Goal: Task Accomplishment & Management: Use online tool/utility

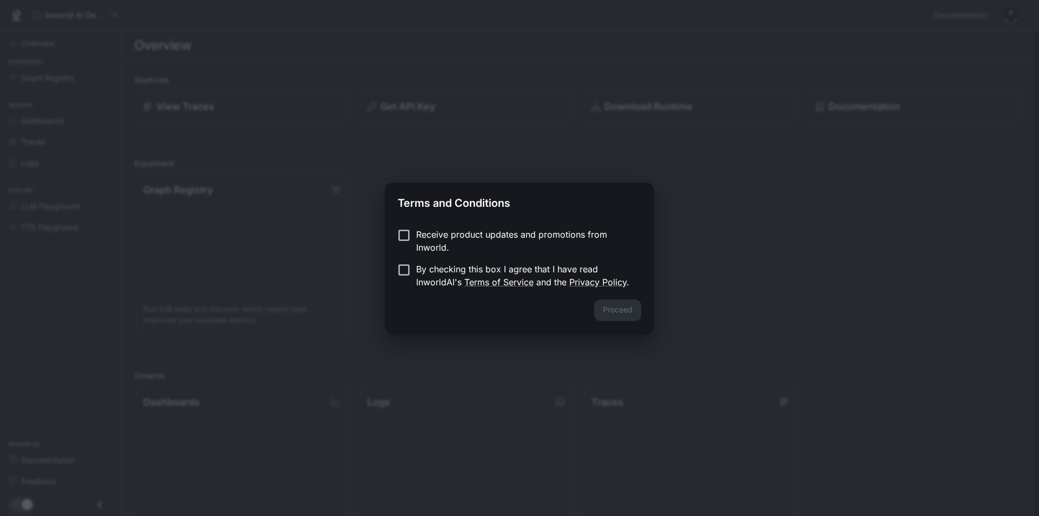
click at [496, 235] on p "Receive product updates and promotions from Inworld." at bounding box center [524, 241] width 217 height 26
click at [417, 269] on p "By checking this box I agree that I have read InworldAI's Terms of Service and …" at bounding box center [524, 276] width 217 height 26
click at [629, 313] on button "Proceed" at bounding box center [617, 310] width 47 height 22
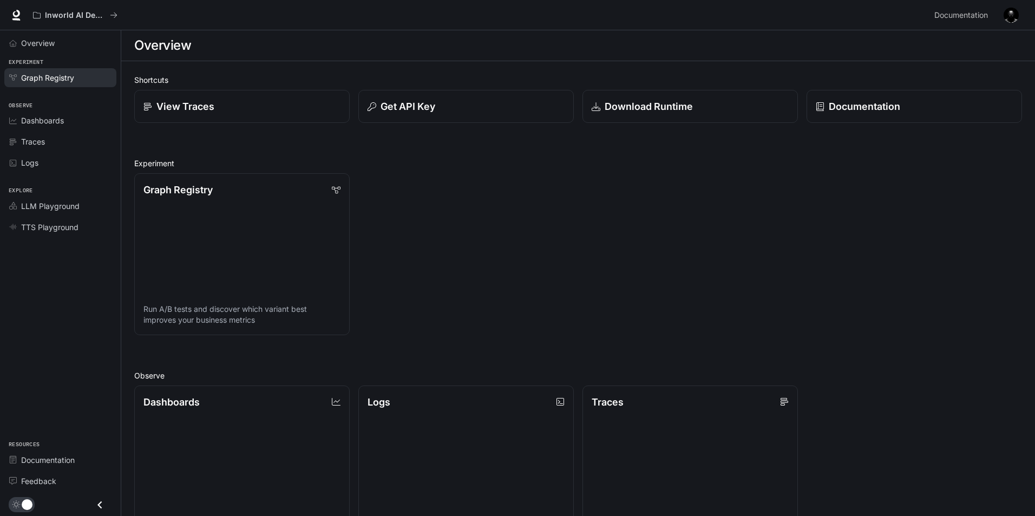
click at [56, 80] on span "Graph Registry" at bounding box center [47, 77] width 53 height 11
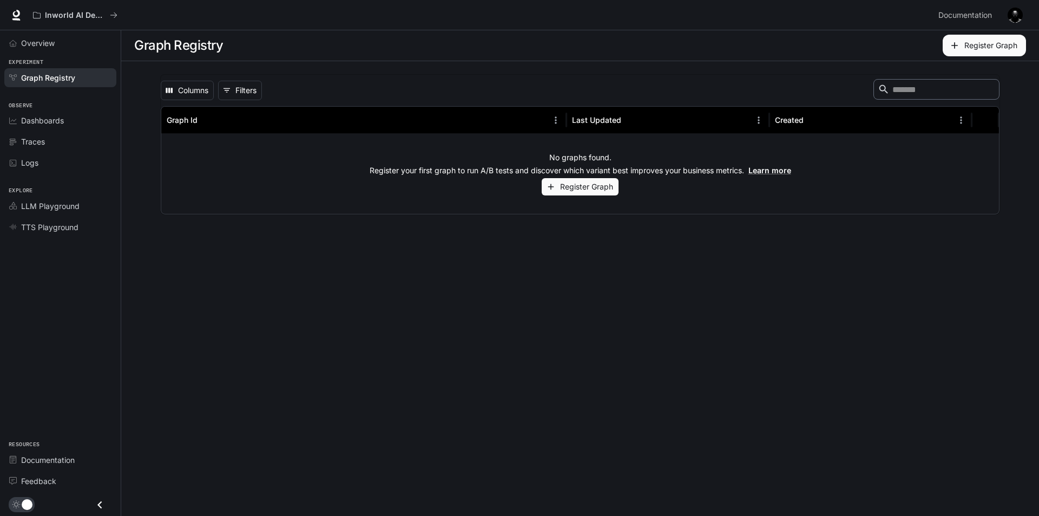
drag, startPoint x: 573, startPoint y: 275, endPoint x: 299, endPoint y: 153, distance: 299.5
click at [572, 274] on main "Graph Registry Register Graph Columns 0 Filters ​ Graph Id Last Updated Created…" at bounding box center [580, 273] width 918 height 486
click at [192, 47] on h1 "Graph Registry" at bounding box center [178, 46] width 89 height 22
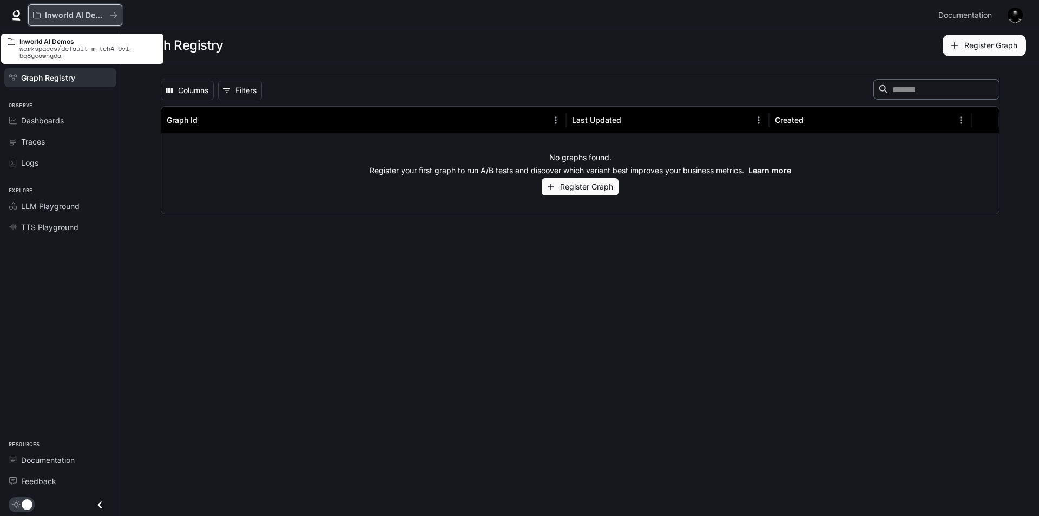
click at [48, 13] on p "Inworld AI Demos" at bounding box center [75, 15] width 61 height 9
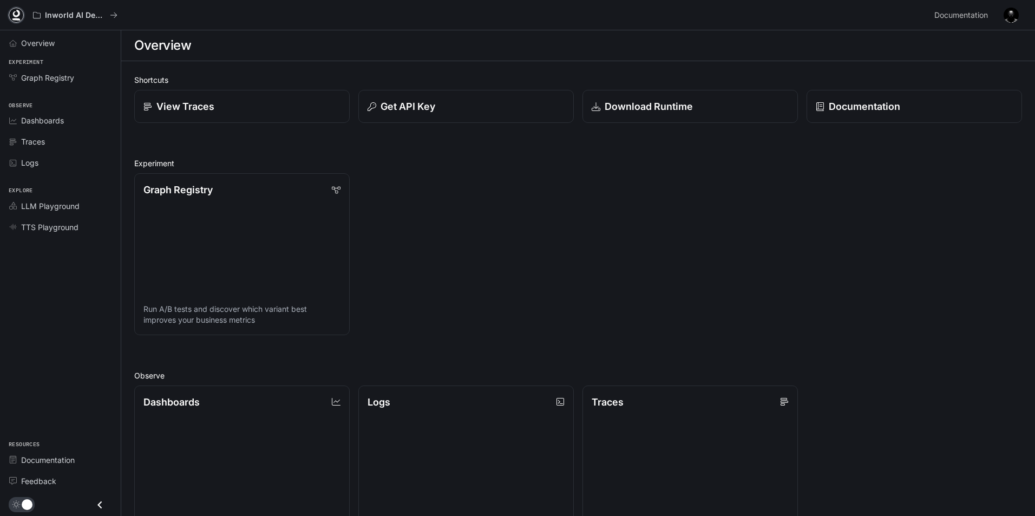
click at [14, 14] on icon at bounding box center [16, 14] width 7 height 8
click at [266, 87] on div "View Traces" at bounding box center [238, 102] width 224 height 42
click at [258, 97] on link "View Traces" at bounding box center [242, 107] width 218 height 34
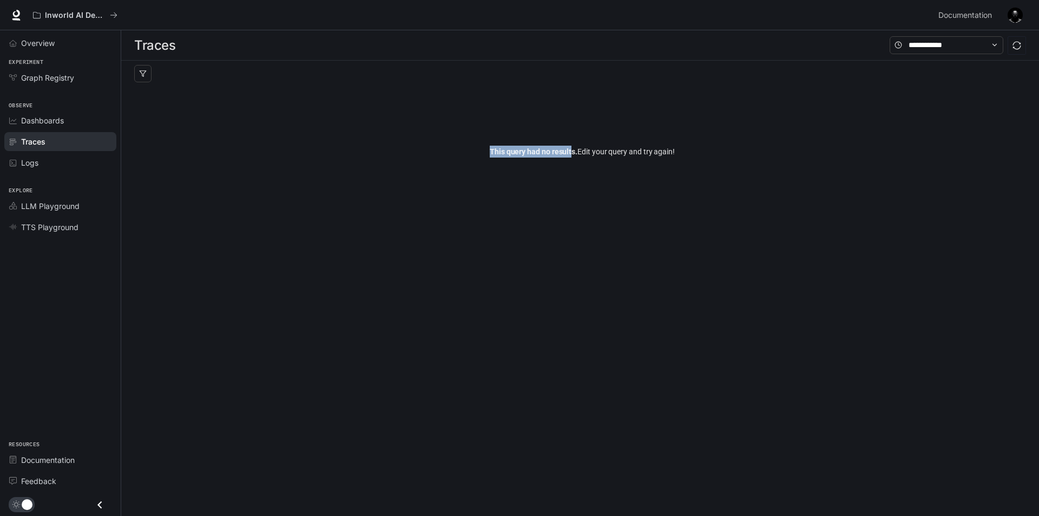
drag, startPoint x: 566, startPoint y: 159, endPoint x: 578, endPoint y: 157, distance: 11.5
click at [576, 158] on div "This query had no results. Edit your query and try again!" at bounding box center [582, 152] width 896 height 130
click at [589, 159] on div "This query had no results. Edit your query and try again!" at bounding box center [582, 152] width 896 height 130
click at [963, 44] on input "text" at bounding box center [947, 45] width 76 height 12
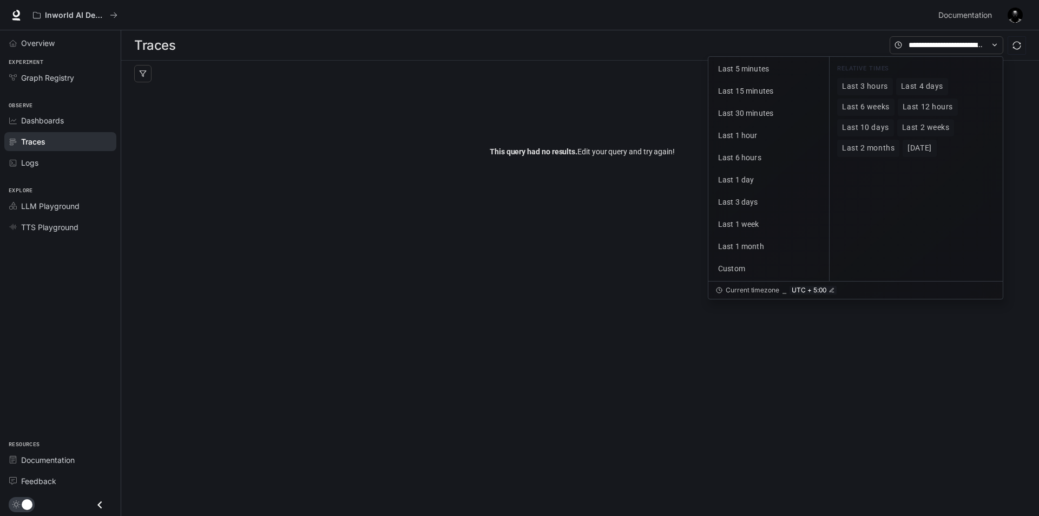
click at [599, 93] on div "This query had no results. Edit your query and try again!" at bounding box center [582, 152] width 896 height 130
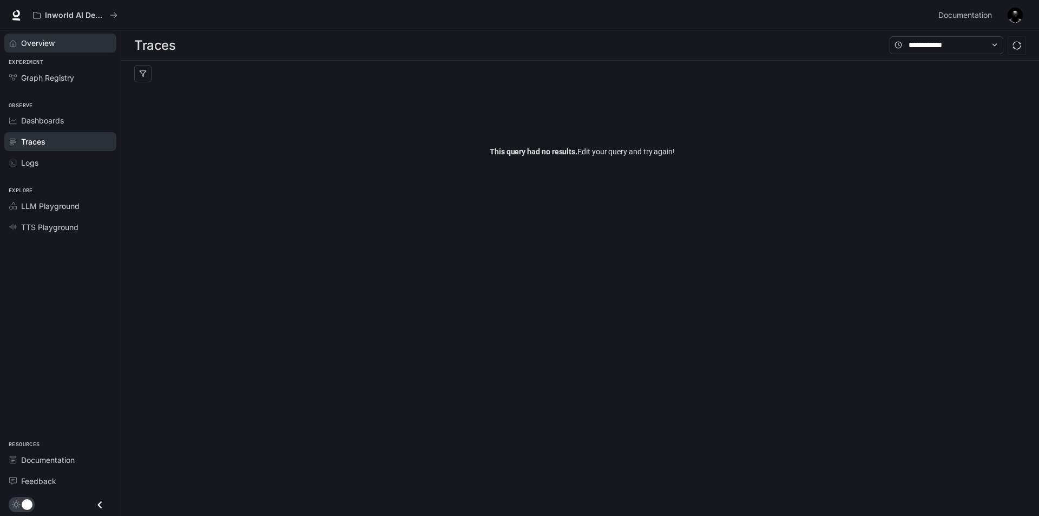
click at [43, 47] on span "Overview" at bounding box center [38, 42] width 34 height 11
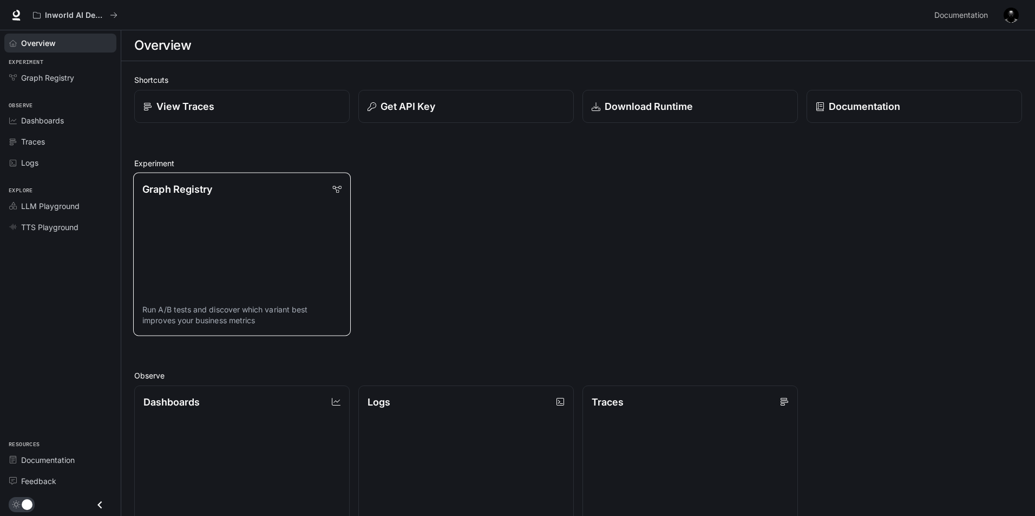
click at [270, 242] on link "Graph Registry Run A/B tests and discover which variant best improves your busi…" at bounding box center [242, 254] width 218 height 163
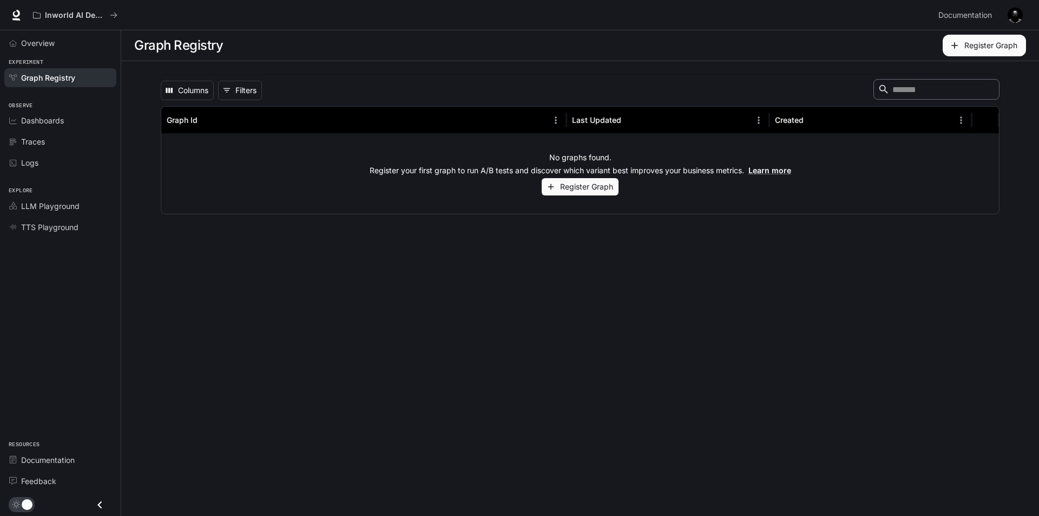
click at [582, 183] on button "Register Graph" at bounding box center [580, 187] width 77 height 18
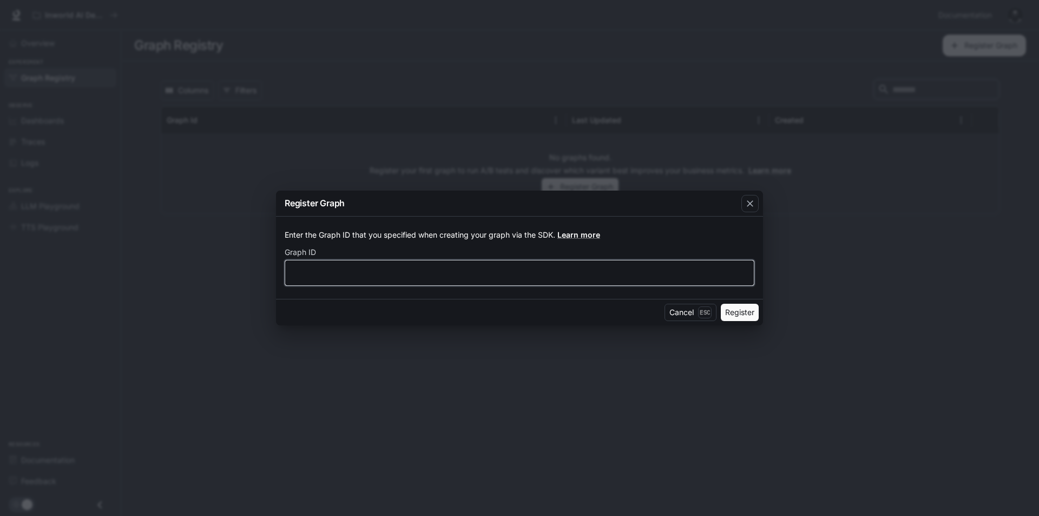
click at [381, 267] on input "text" at bounding box center [519, 272] width 469 height 11
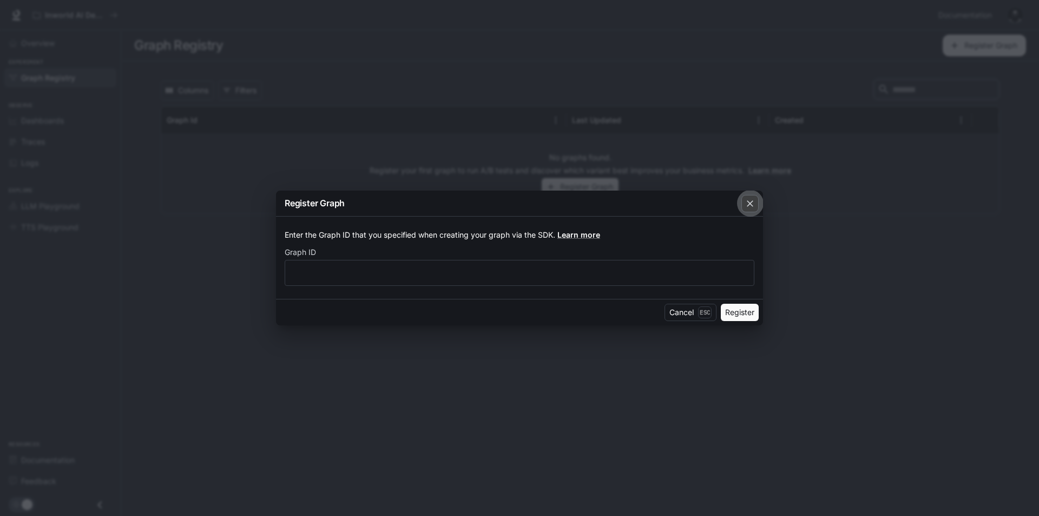
click at [755, 204] on icon "button" at bounding box center [750, 203] width 11 height 11
